Goal: Transaction & Acquisition: Purchase product/service

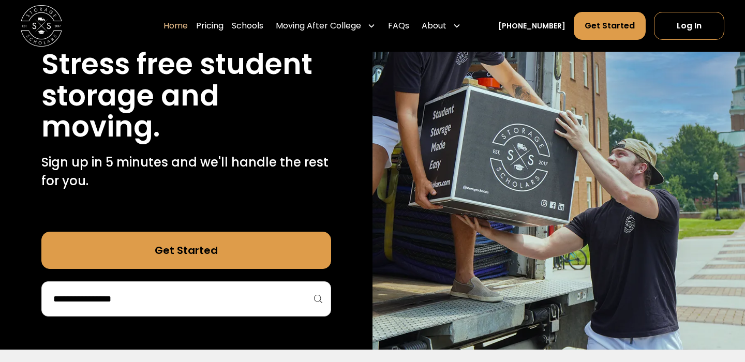
scroll to position [140, 0]
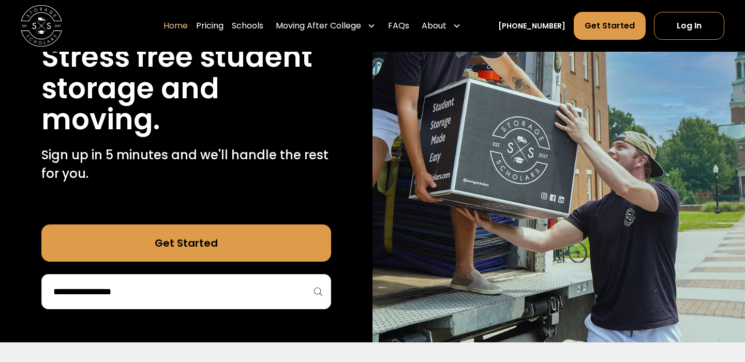
click at [206, 312] on div "40,000 moves since [DATE] Stress free student storage and moving. Sign up in 5 …" at bounding box center [186, 143] width 372 height 397
click at [202, 303] on div at bounding box center [186, 291] width 290 height 35
click at [142, 284] on input "search" at bounding box center [186, 292] width 268 height 18
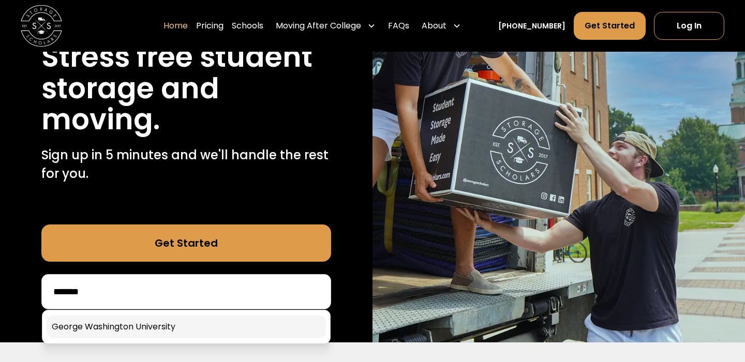
type input "******"
click at [105, 332] on link at bounding box center [186, 326] width 279 height 23
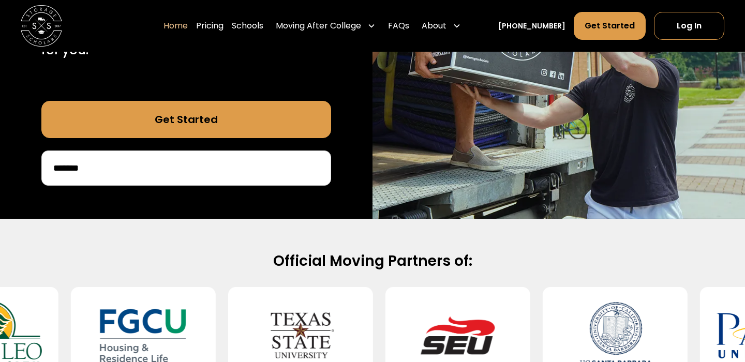
scroll to position [264, 0]
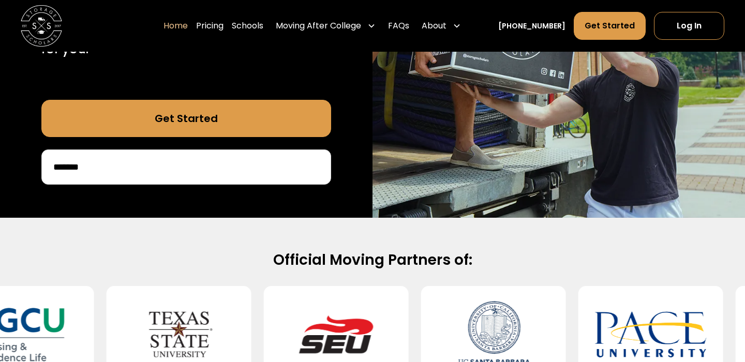
click at [138, 167] on input "******" at bounding box center [186, 167] width 268 height 18
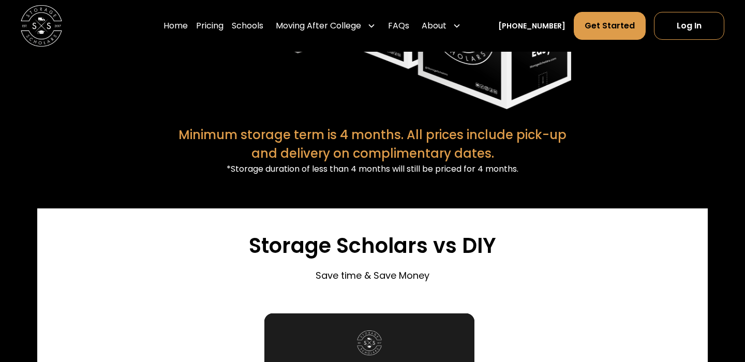
scroll to position [2198, 0]
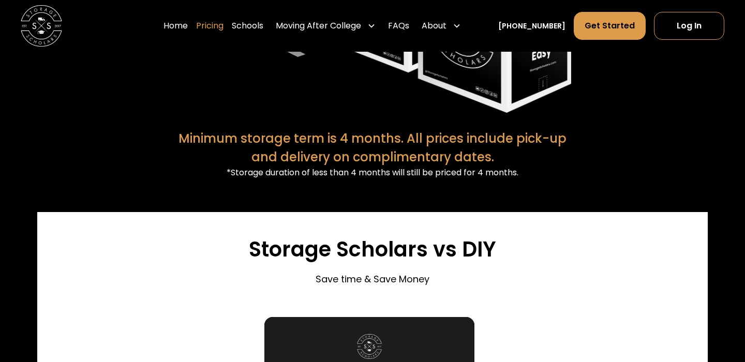
click at [223, 35] on link "Pricing" at bounding box center [209, 25] width 27 height 29
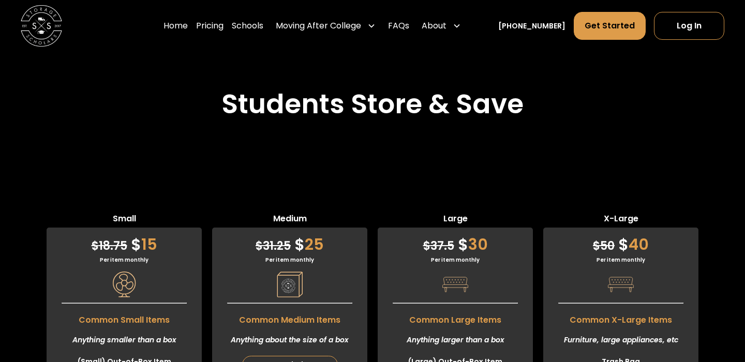
scroll to position [2796, 0]
